Goal: Obtain resource: Obtain resource

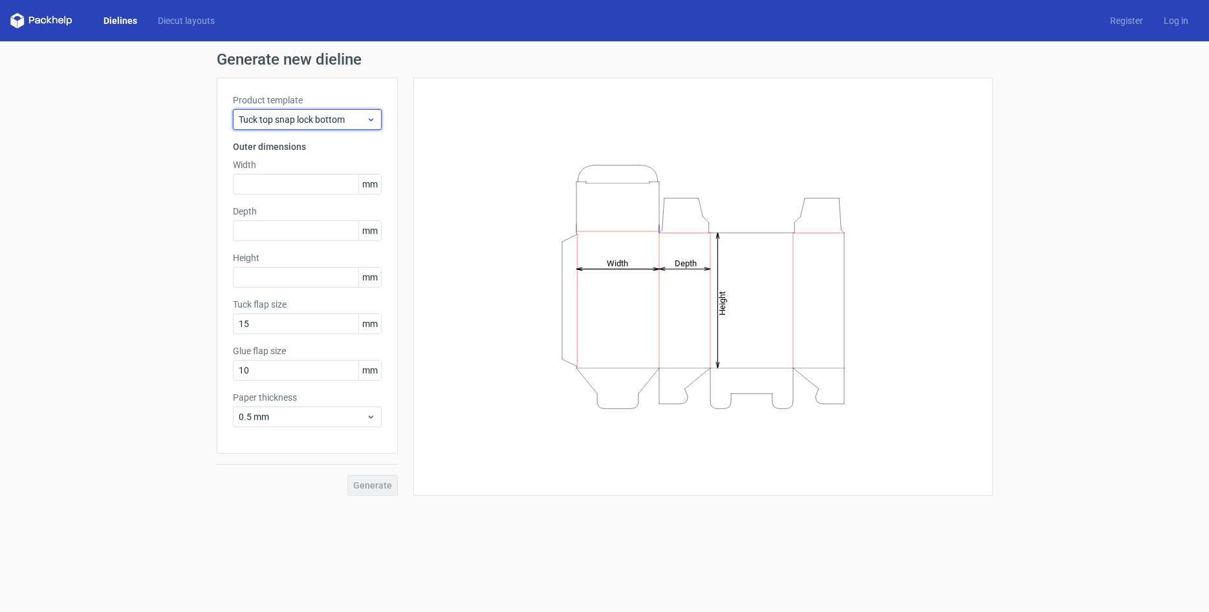
click at [305, 124] on span "Tuck top snap lock bottom" at bounding box center [302, 119] width 127 height 13
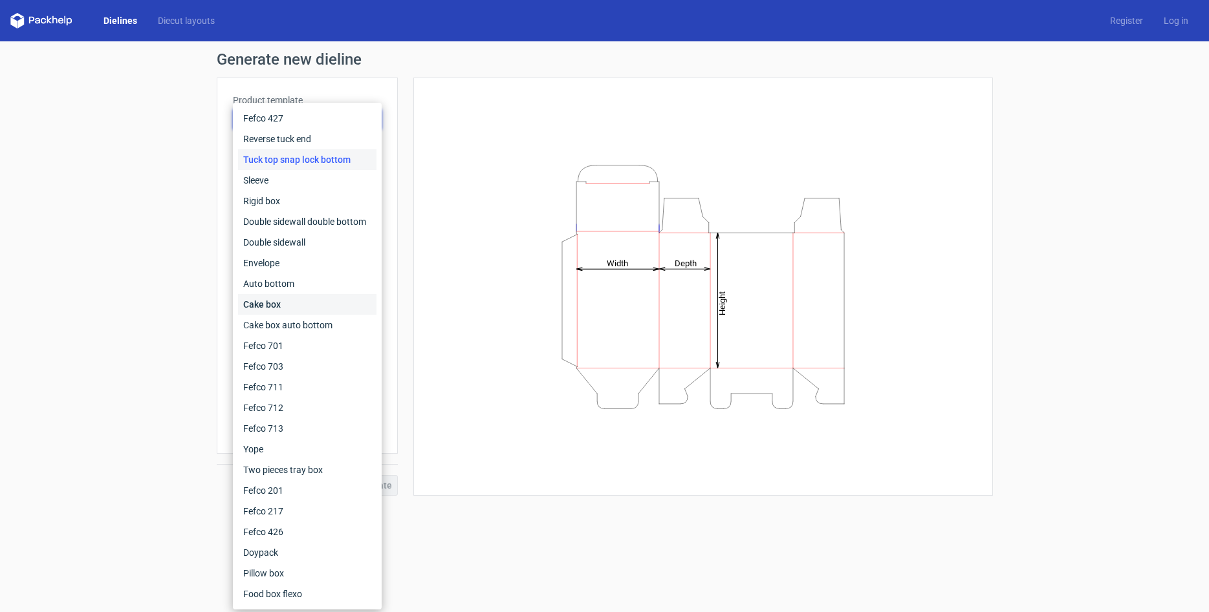
click at [288, 299] on div "Cake box" at bounding box center [307, 304] width 138 height 21
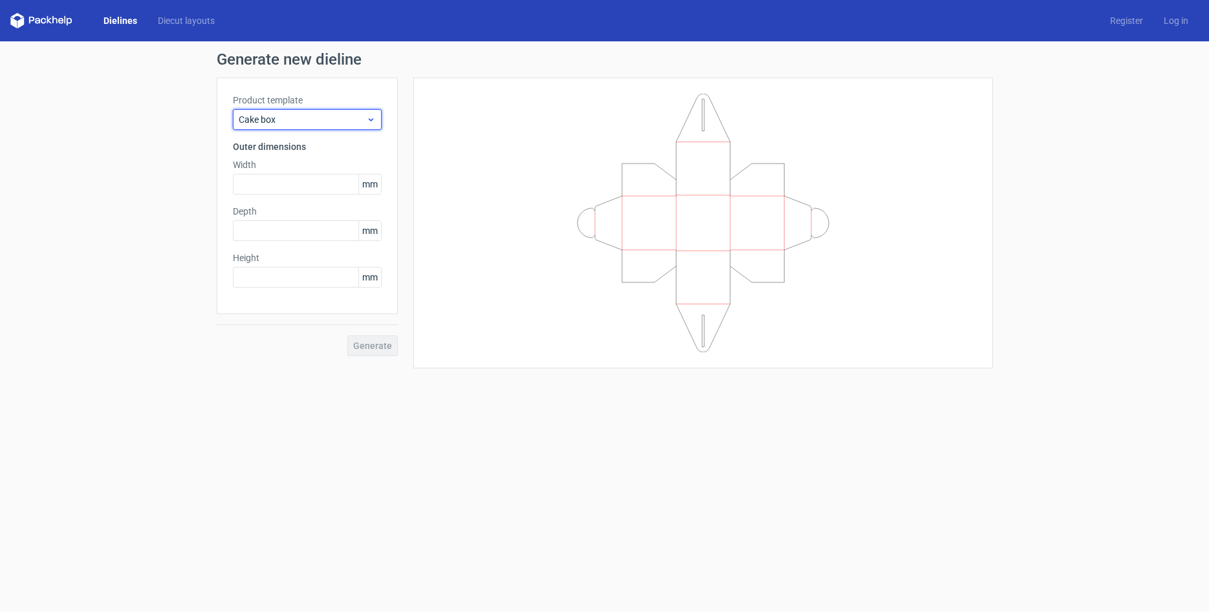
click at [319, 122] on span "Cake box" at bounding box center [302, 119] width 127 height 13
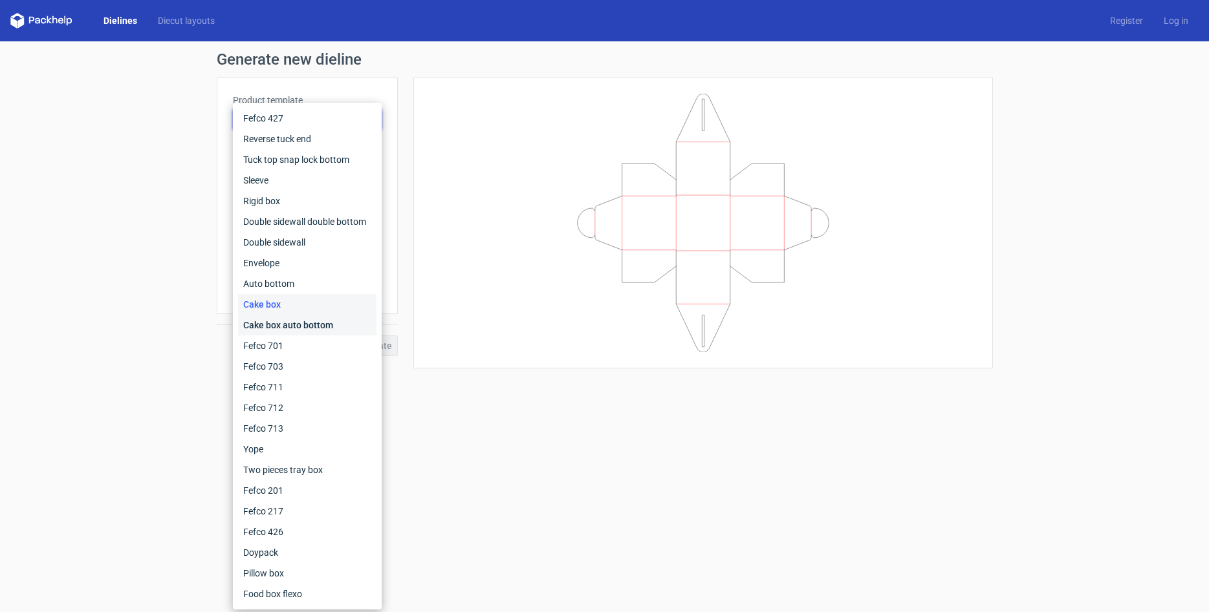
click at [278, 329] on div "Cake box auto bottom" at bounding box center [307, 325] width 138 height 21
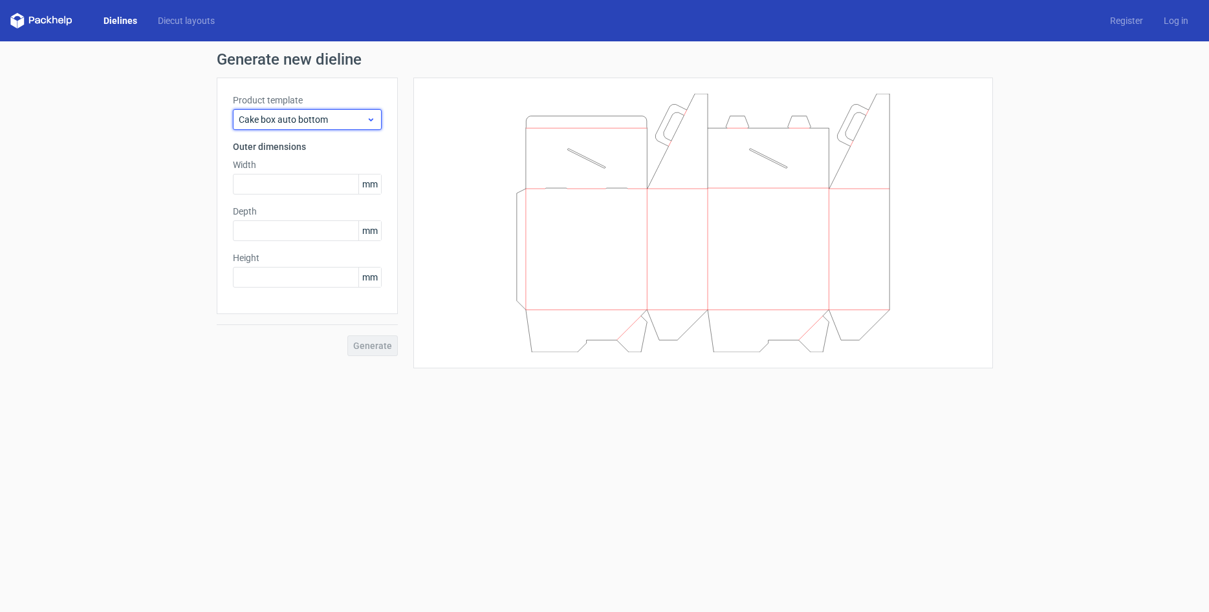
click at [307, 118] on span "Cake box auto bottom" at bounding box center [302, 119] width 127 height 13
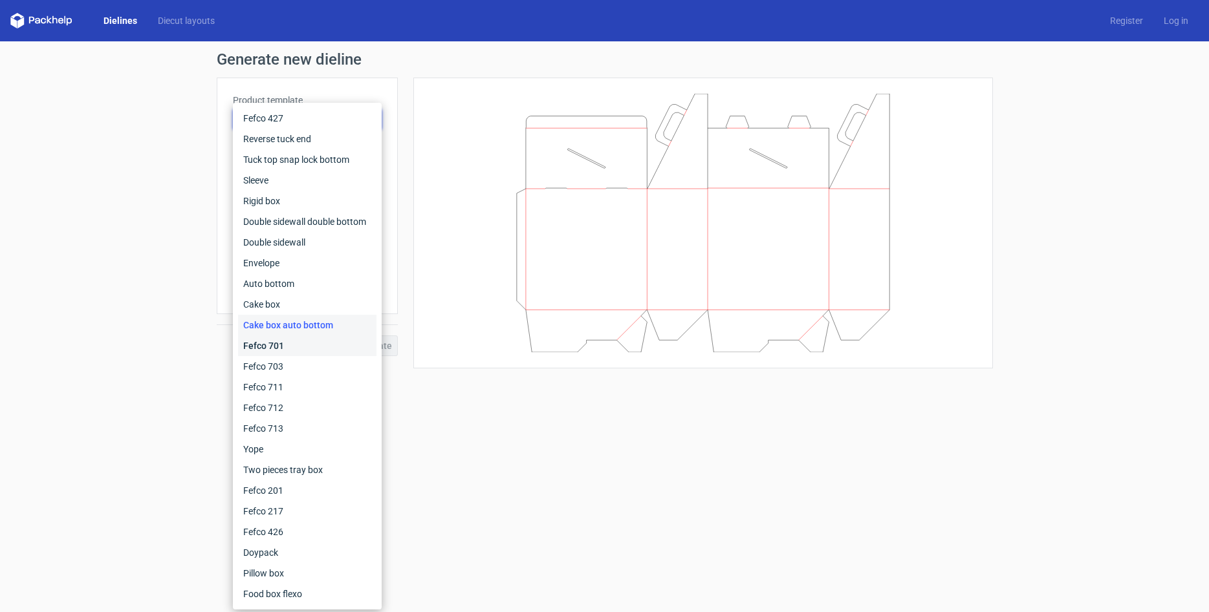
click at [303, 345] on div "Fefco 701" at bounding box center [307, 346] width 138 height 21
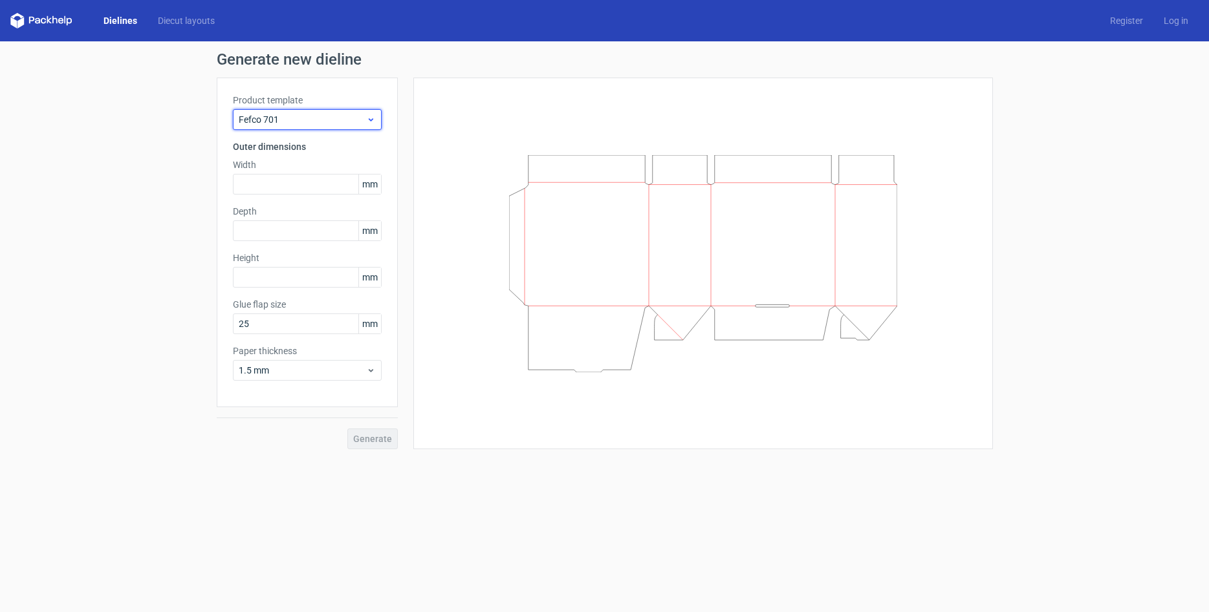
click at [314, 123] on span "Fefco 701" at bounding box center [302, 119] width 127 height 13
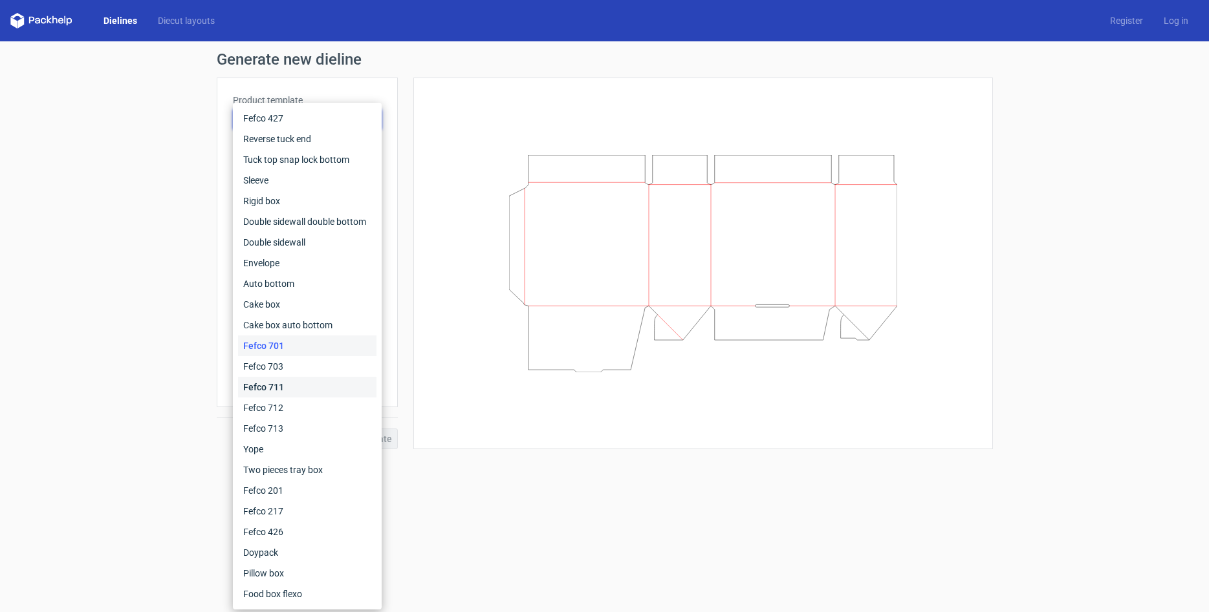
click at [289, 389] on div "Fefco 711" at bounding box center [307, 387] width 138 height 21
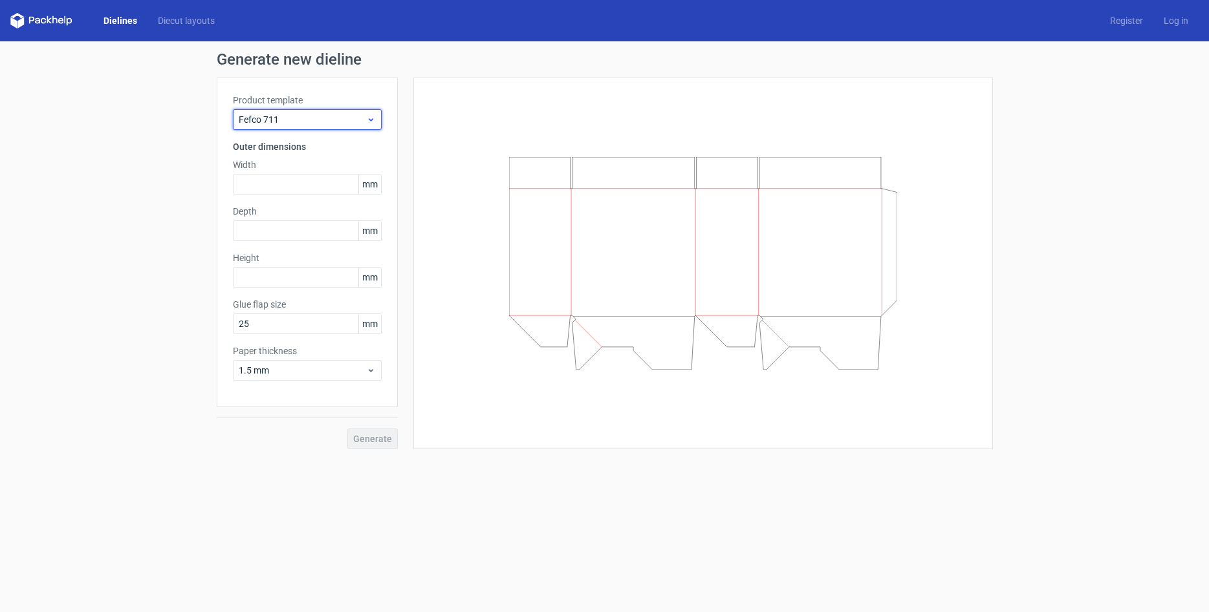
click at [320, 123] on span "Fefco 711" at bounding box center [302, 119] width 127 height 13
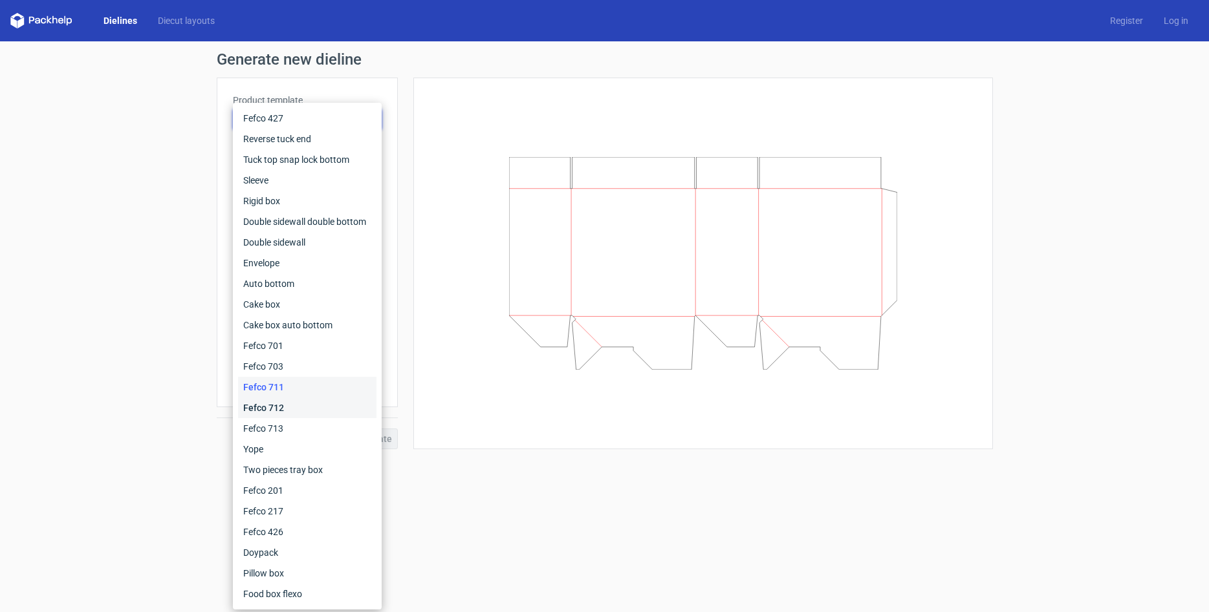
click at [301, 409] on div "Fefco 712" at bounding box center [307, 408] width 138 height 21
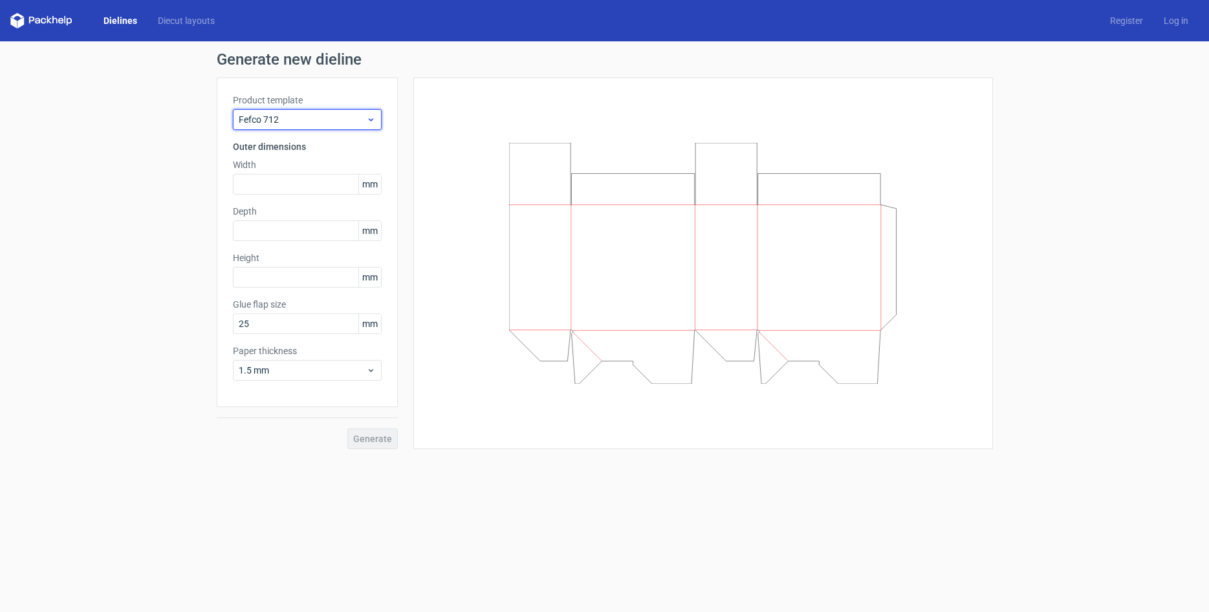
click at [319, 114] on span "Fefco 712" at bounding box center [302, 119] width 127 height 13
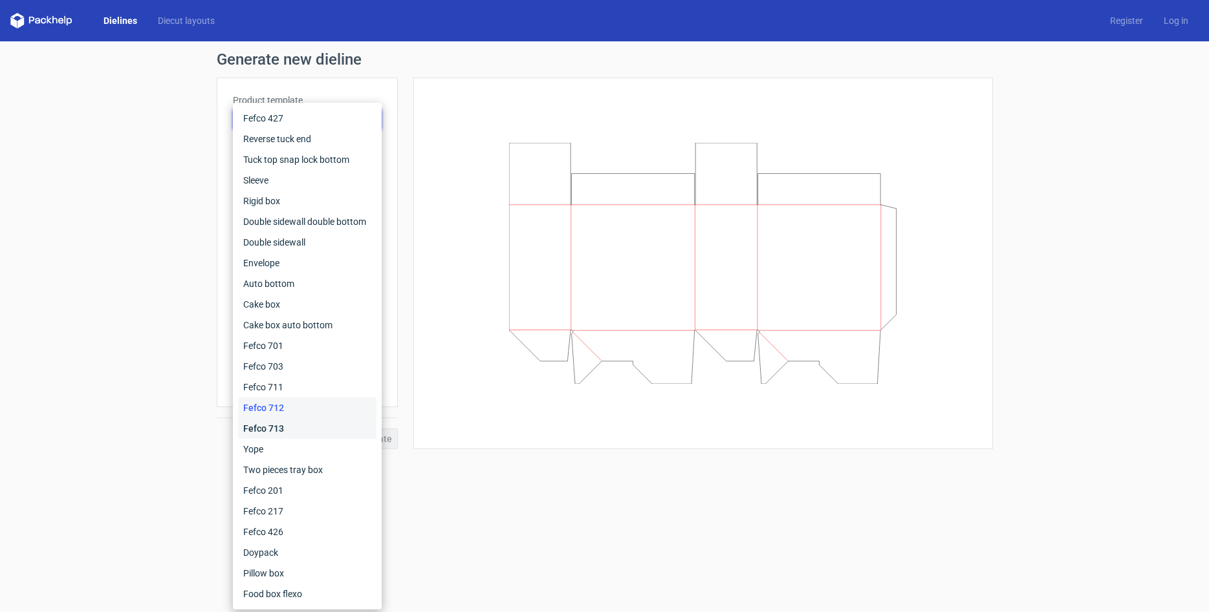
click at [286, 427] on div "Fefco 713" at bounding box center [307, 428] width 138 height 21
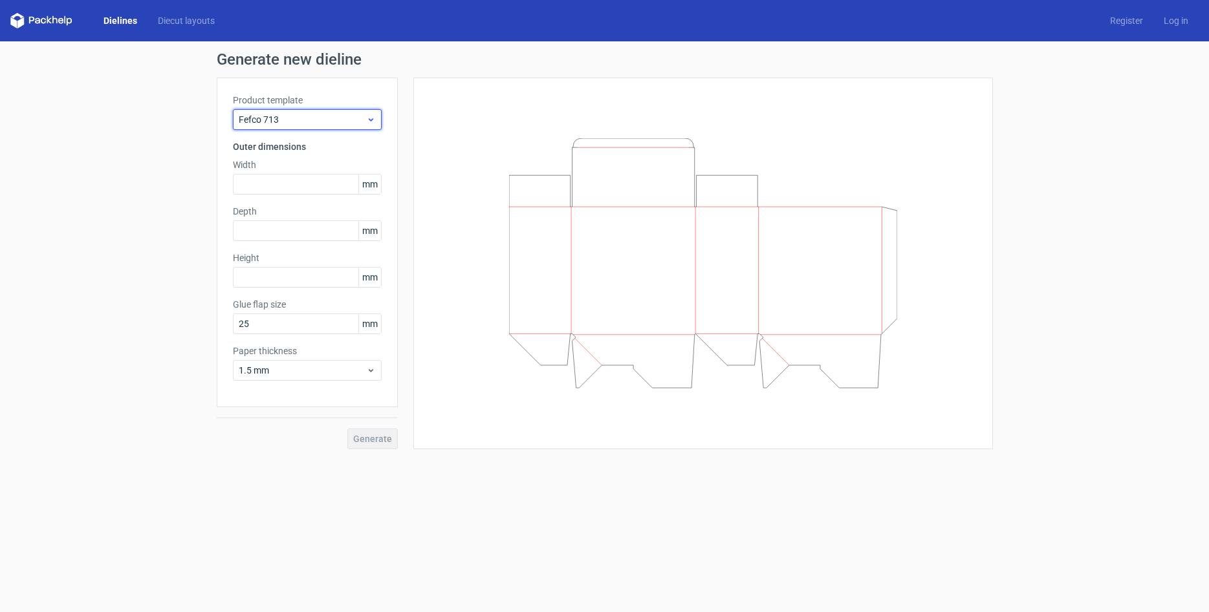
click at [313, 125] on span "Fefco 713" at bounding box center [302, 119] width 127 height 13
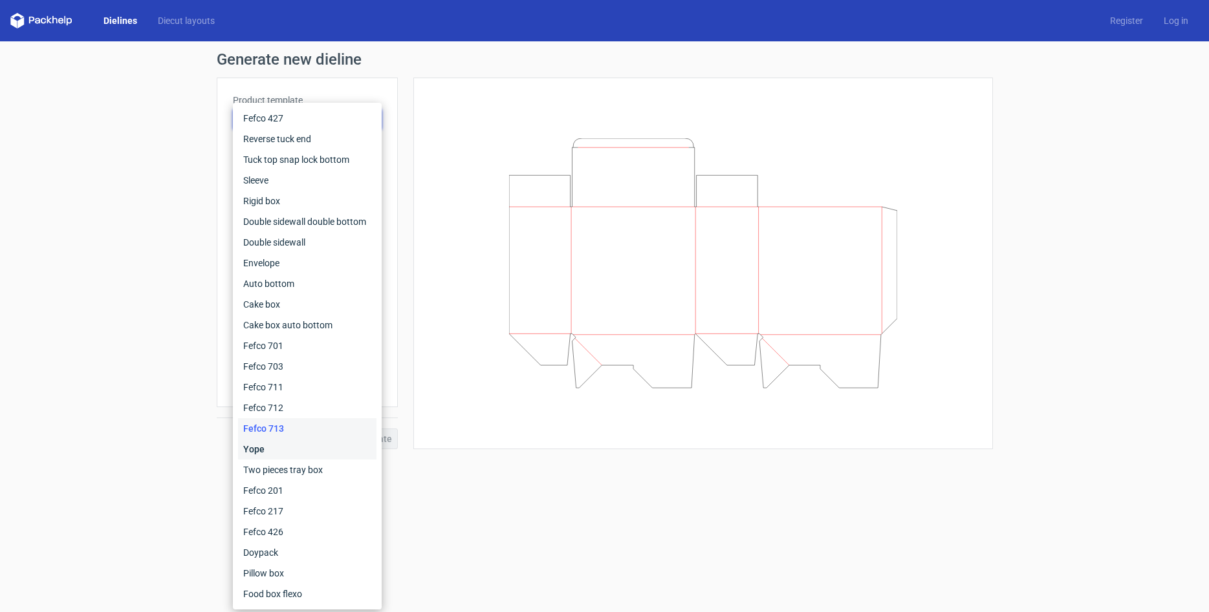
click at [285, 449] on div "Yope" at bounding box center [307, 449] width 138 height 21
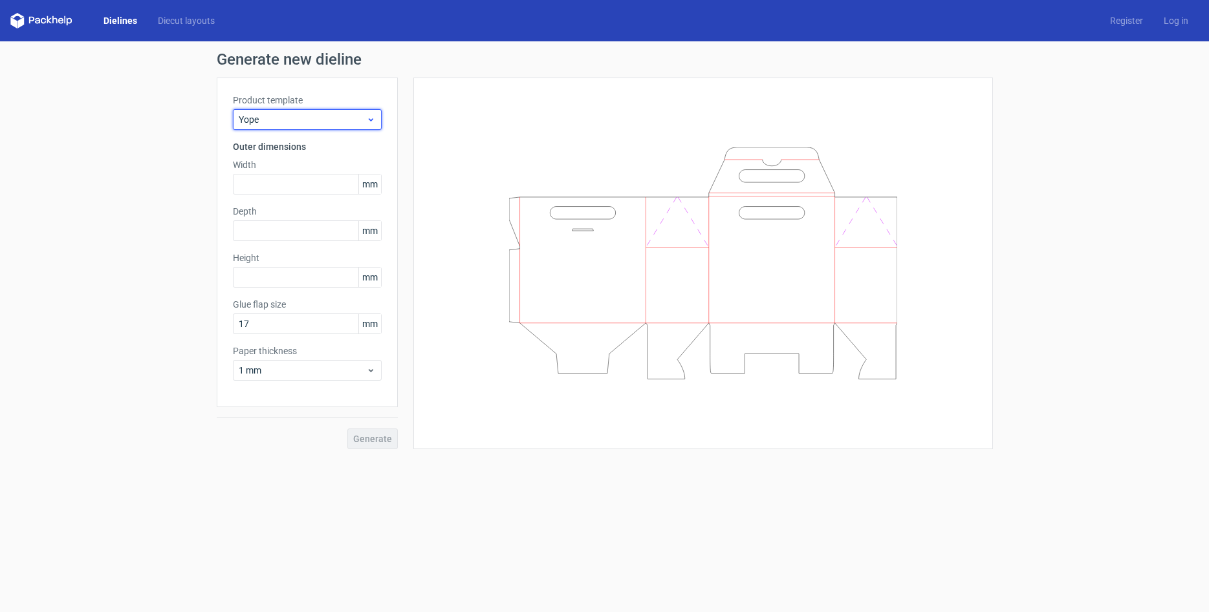
click at [316, 125] on span "Yope" at bounding box center [302, 119] width 127 height 13
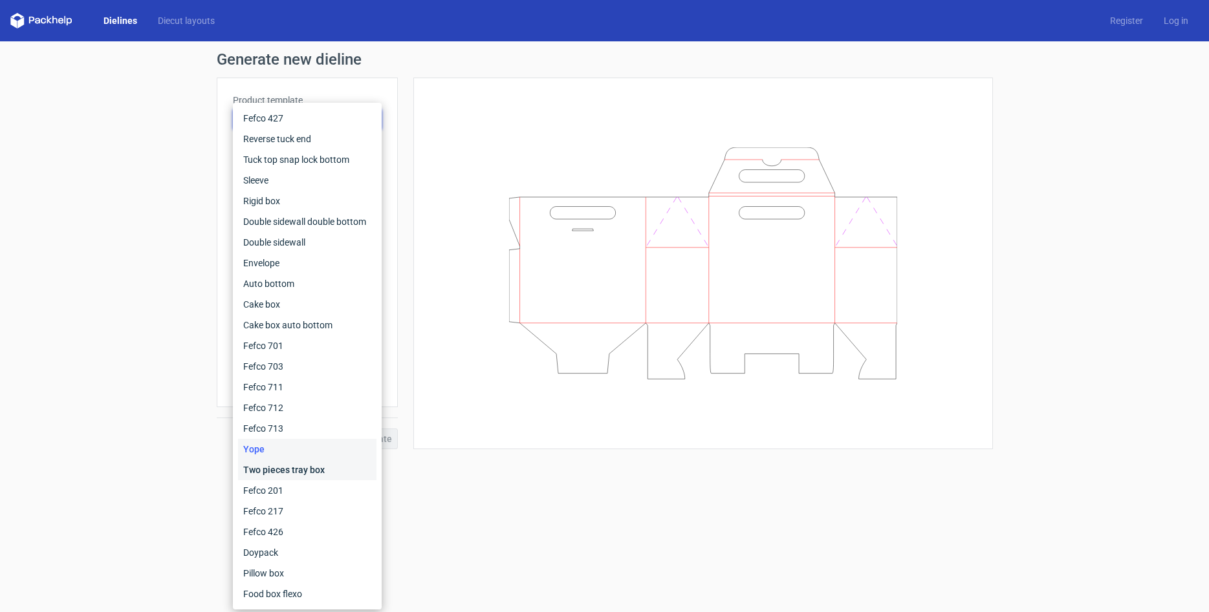
click at [280, 468] on div "Two pieces tray box" at bounding box center [307, 470] width 138 height 21
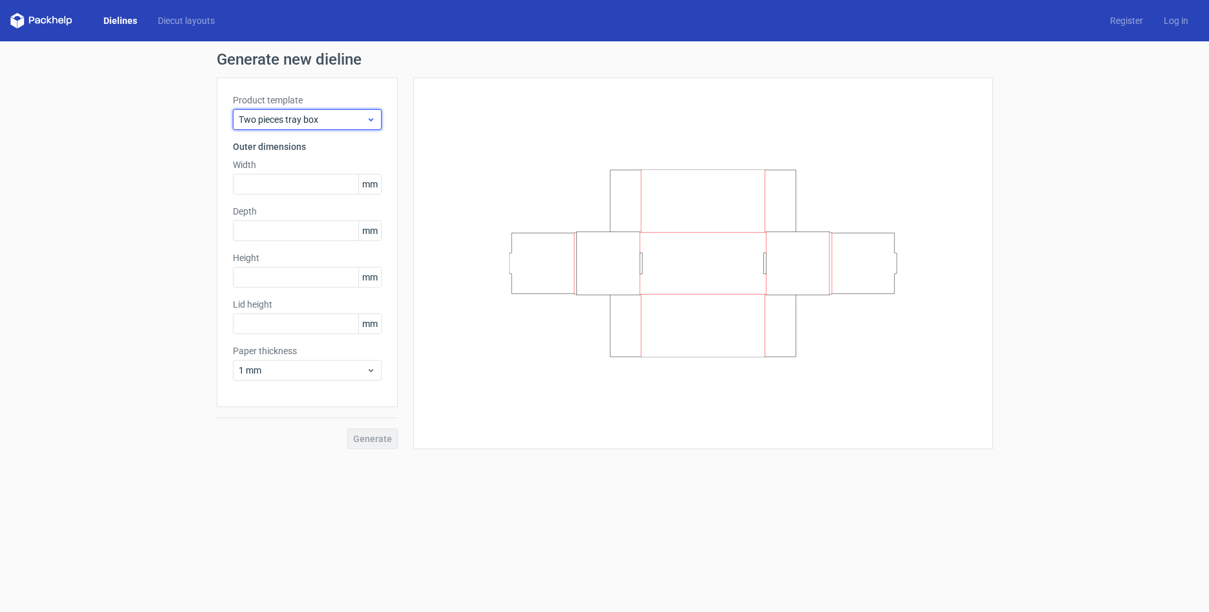
click at [305, 114] on span "Two pieces tray box" at bounding box center [302, 119] width 127 height 13
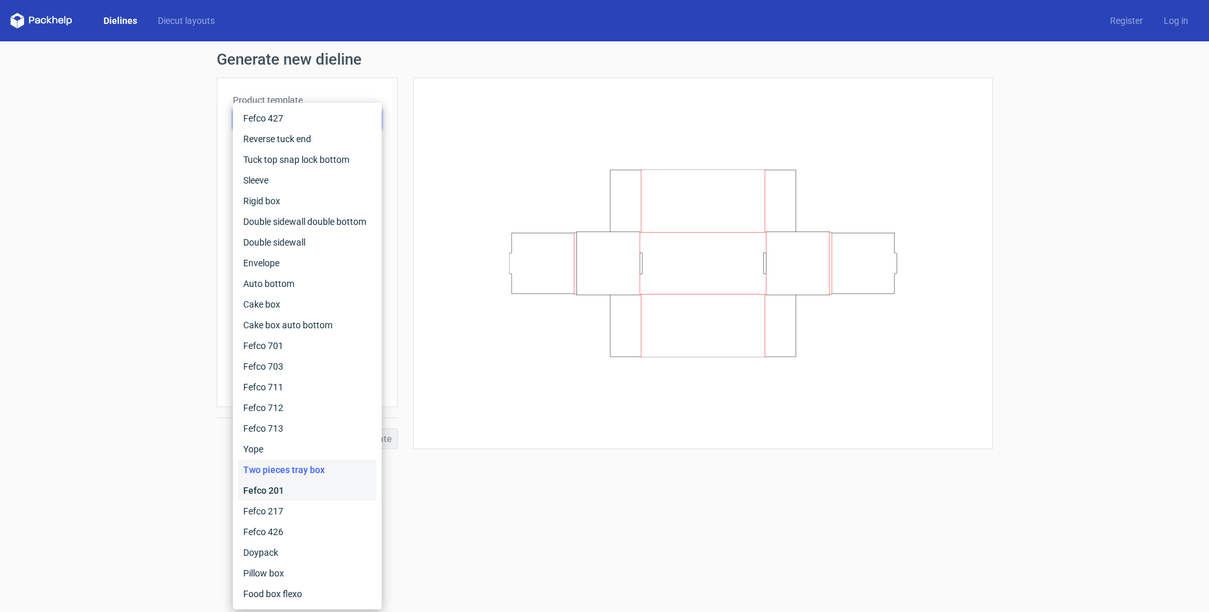
click at [294, 494] on div "Fefco 201" at bounding box center [307, 491] width 138 height 21
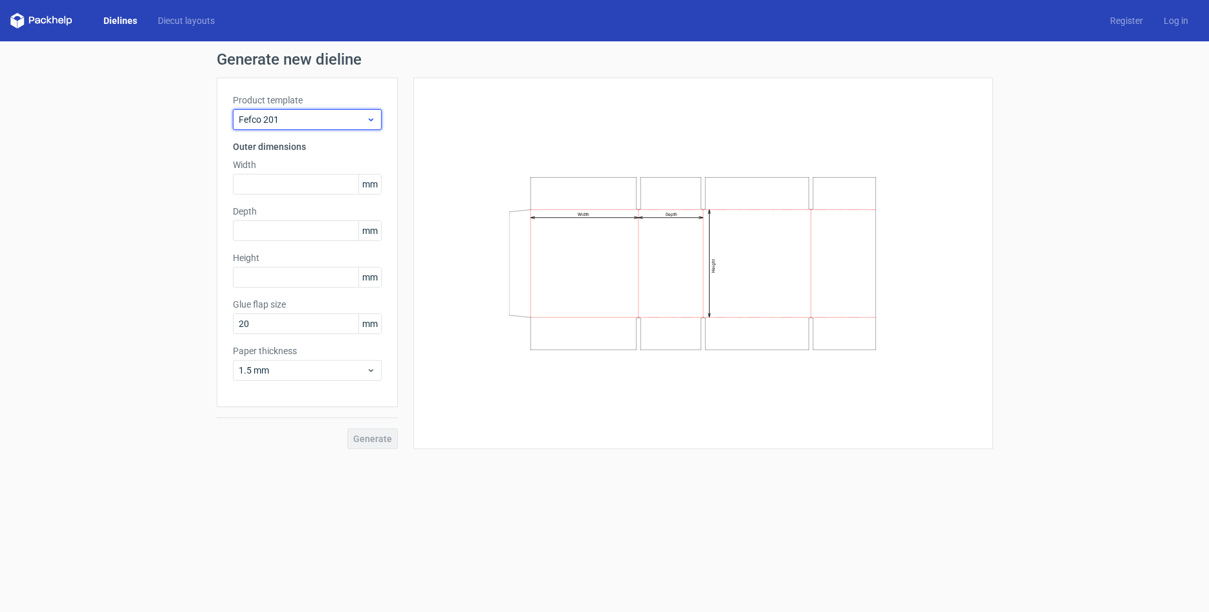
click at [308, 125] on span "Fefco 201" at bounding box center [302, 119] width 127 height 13
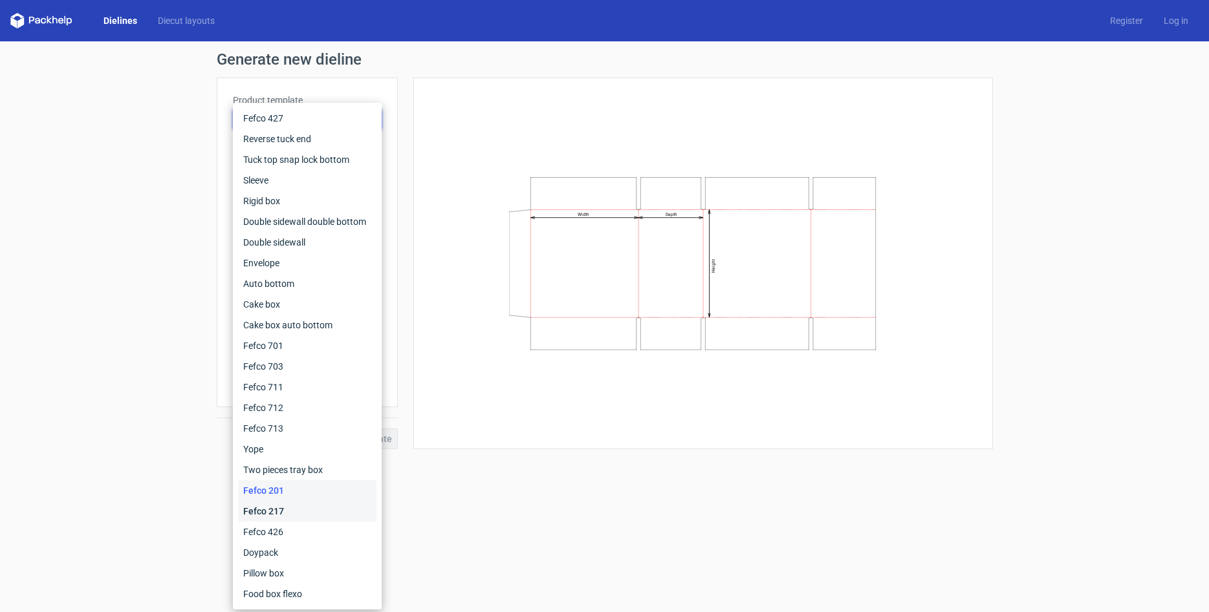
click at [290, 508] on div "Fefco 217" at bounding box center [307, 511] width 138 height 21
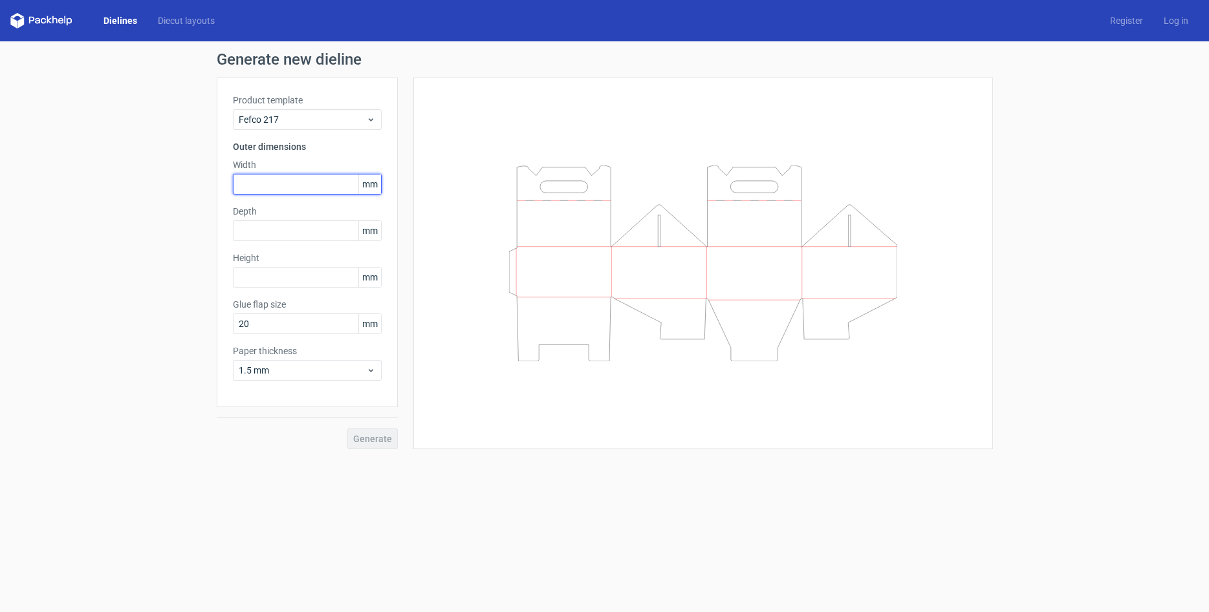
click at [301, 192] on input "text" at bounding box center [307, 184] width 149 height 21
click at [308, 230] on input "text" at bounding box center [307, 231] width 149 height 21
click at [314, 268] on input "text" at bounding box center [307, 277] width 149 height 21
